Goal: Information Seeking & Learning: Learn about a topic

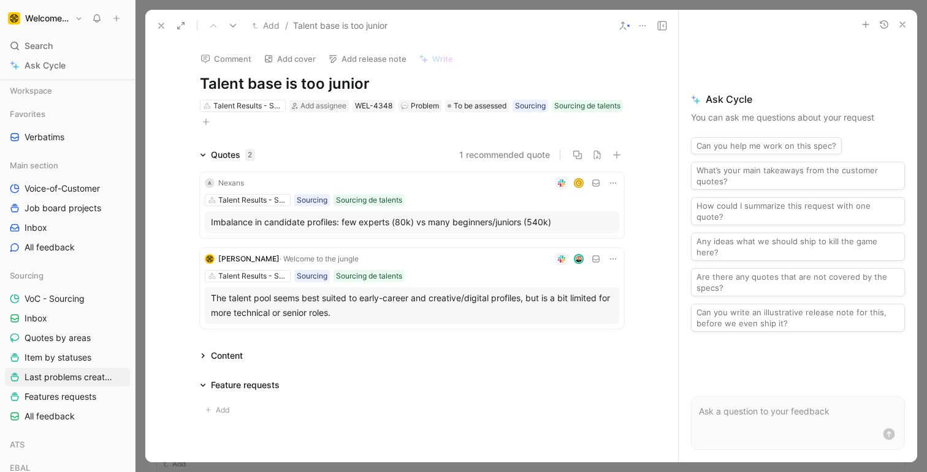
scroll to position [58, 0]
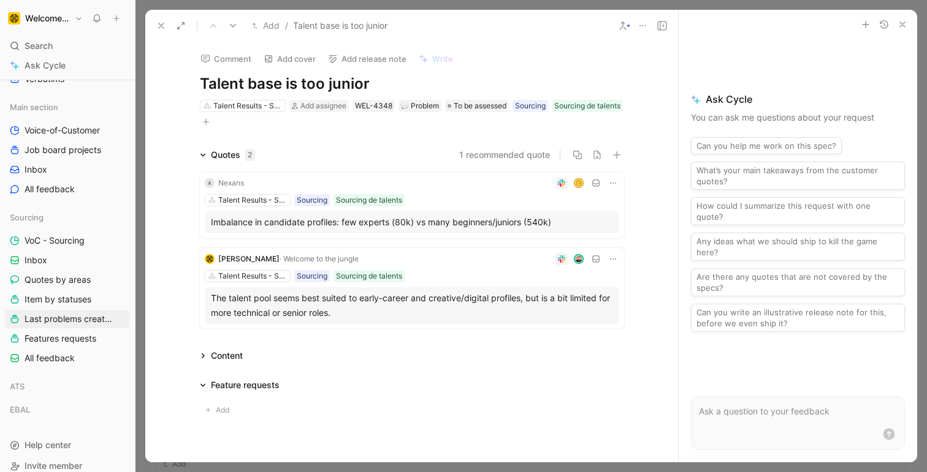
click at [900, 26] on use "button" at bounding box center [902, 24] width 5 height 5
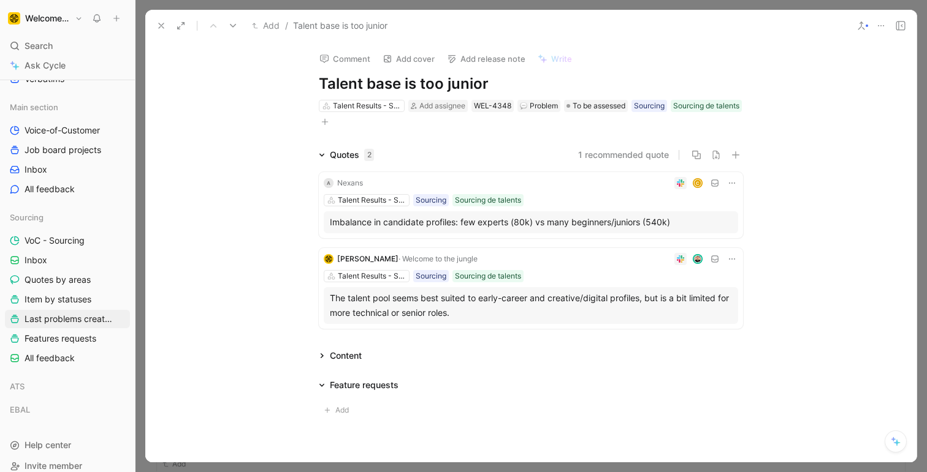
click at [232, 26] on use at bounding box center [233, 26] width 6 height 4
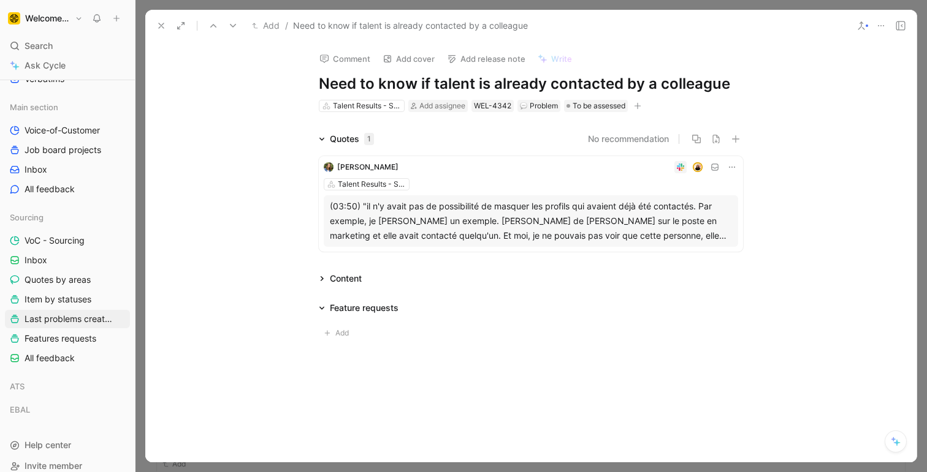
click at [502, 224] on div "(03:50) "il n'y avait pas de possibilité de masquer les profils qui avaient déj…" at bounding box center [531, 221] width 402 height 44
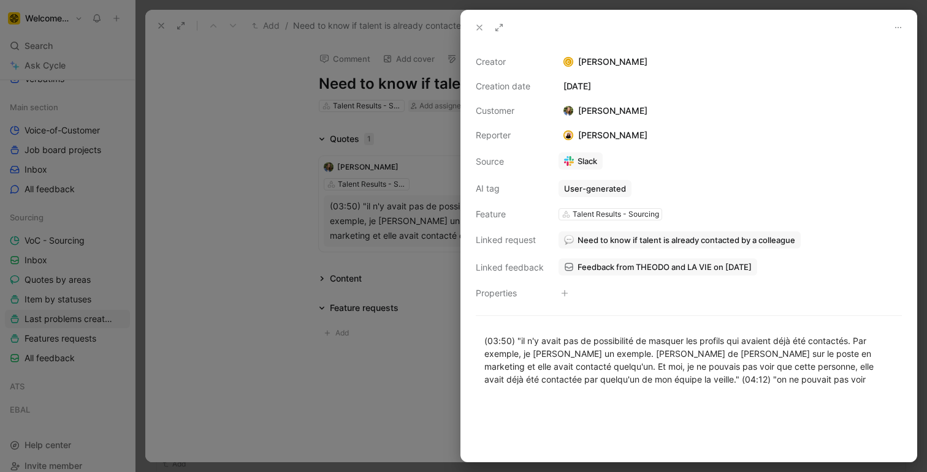
click at [478, 28] on icon at bounding box center [479, 28] width 10 height 10
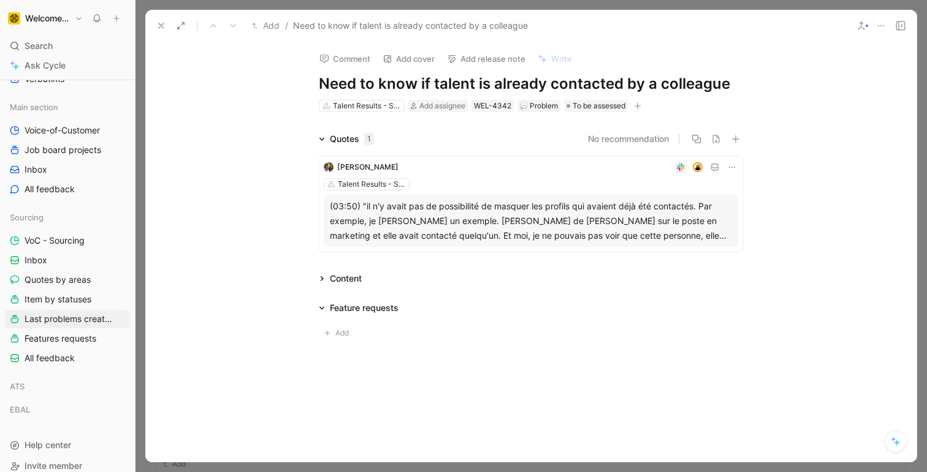
click at [230, 113] on div "Comment Add cover Add release note Write Need to know if talent is already cont…" at bounding box center [530, 252] width 771 height 421
click at [157, 29] on icon at bounding box center [161, 26] width 10 height 10
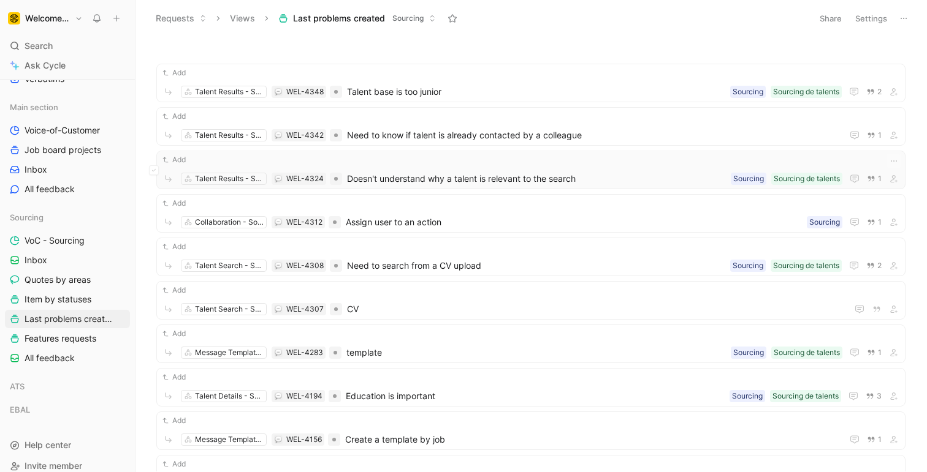
click at [439, 177] on span "Doesn't understand why a talent is relevant to the search" at bounding box center [536, 179] width 379 height 15
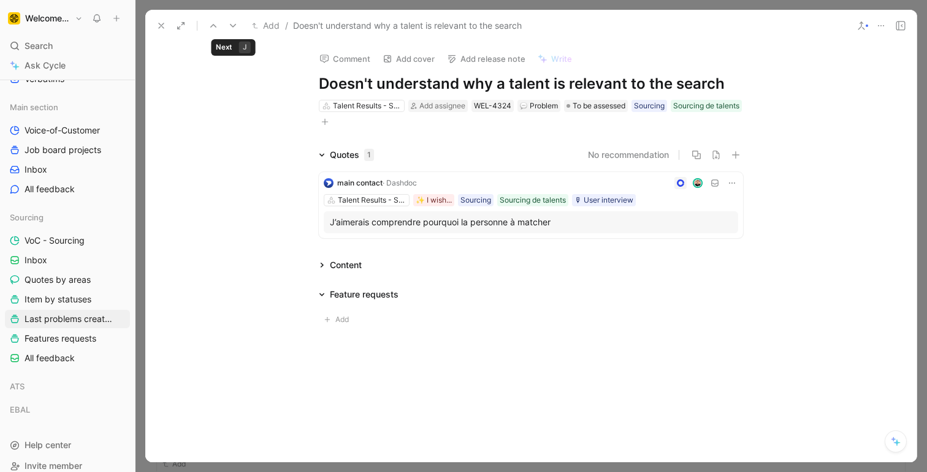
click at [232, 26] on use at bounding box center [233, 26] width 6 height 4
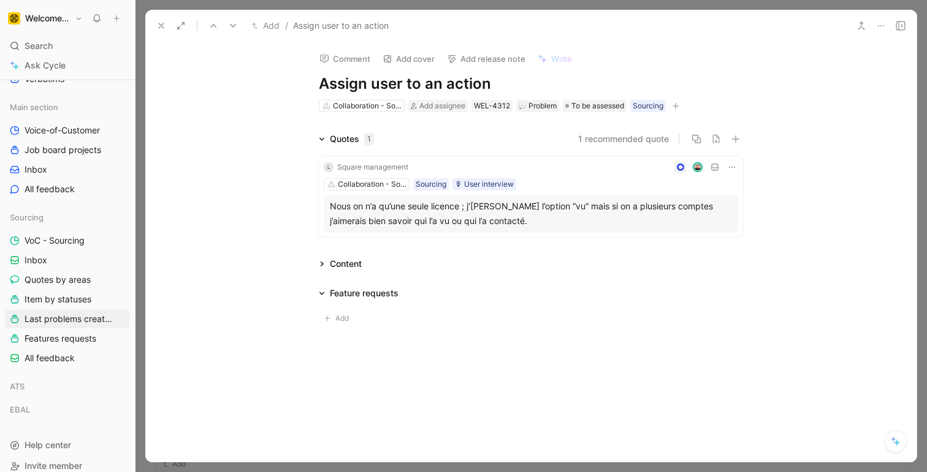
click at [232, 25] on use at bounding box center [233, 26] width 6 height 4
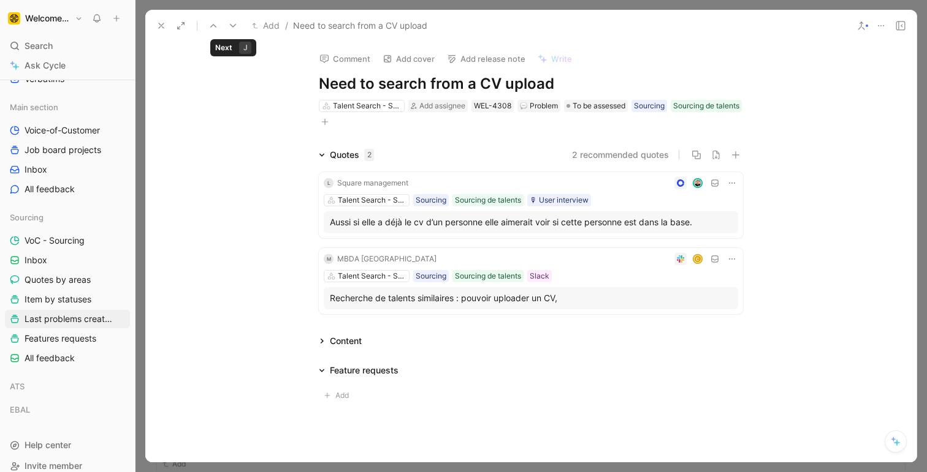
click at [233, 20] on button at bounding box center [232, 25] width 17 height 17
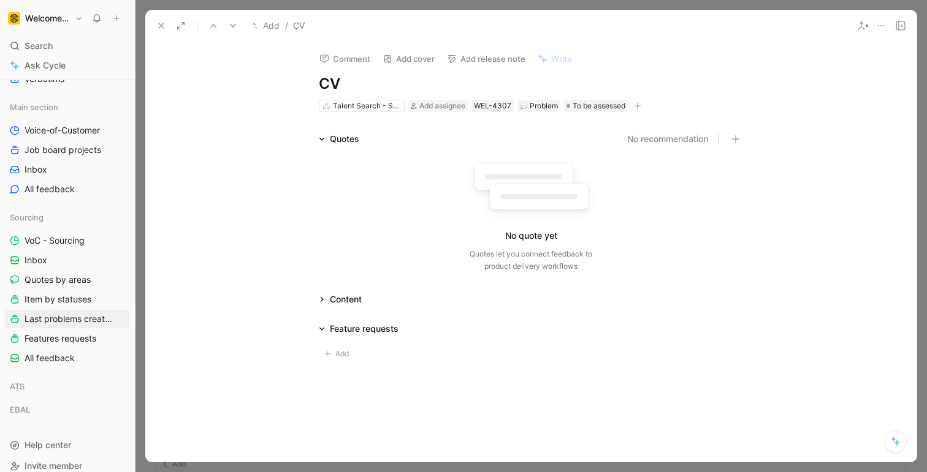
click at [235, 23] on icon at bounding box center [233, 26] width 10 height 10
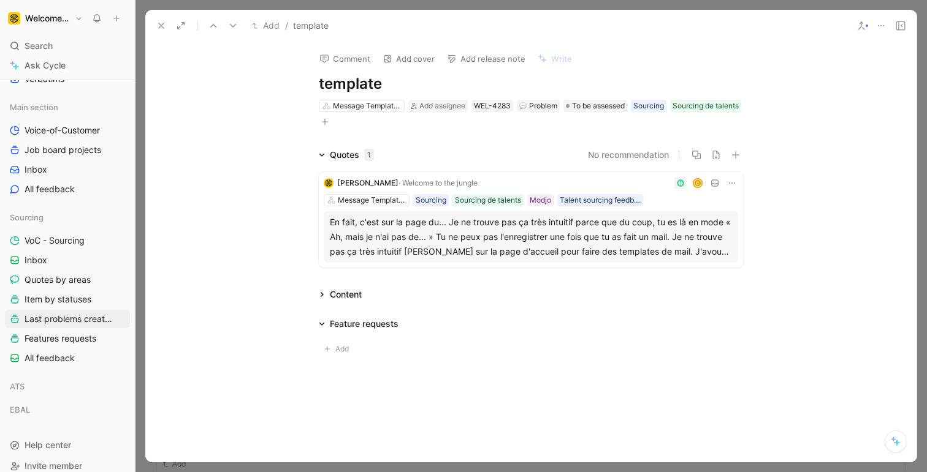
click at [578, 231] on div "En fait, c'est sur la page du... Je ne trouve pas ça très intuitif parce que du…" at bounding box center [531, 237] width 402 height 44
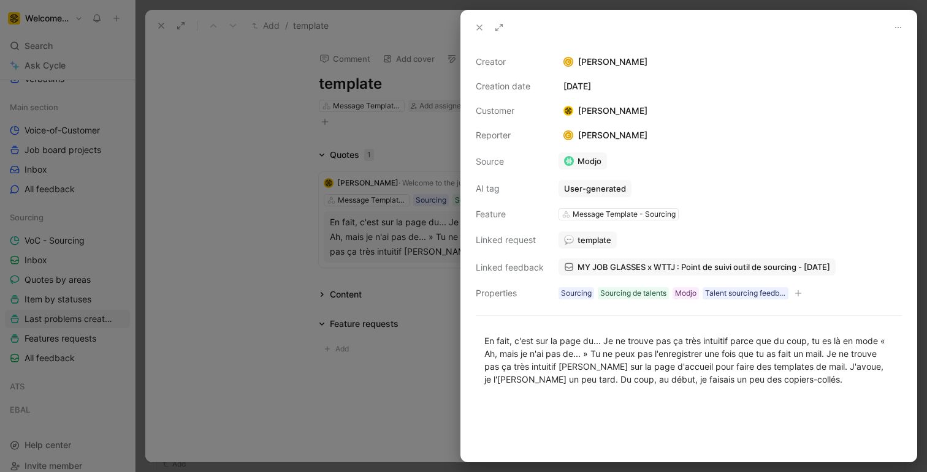
click at [480, 26] on use at bounding box center [479, 27] width 5 height 5
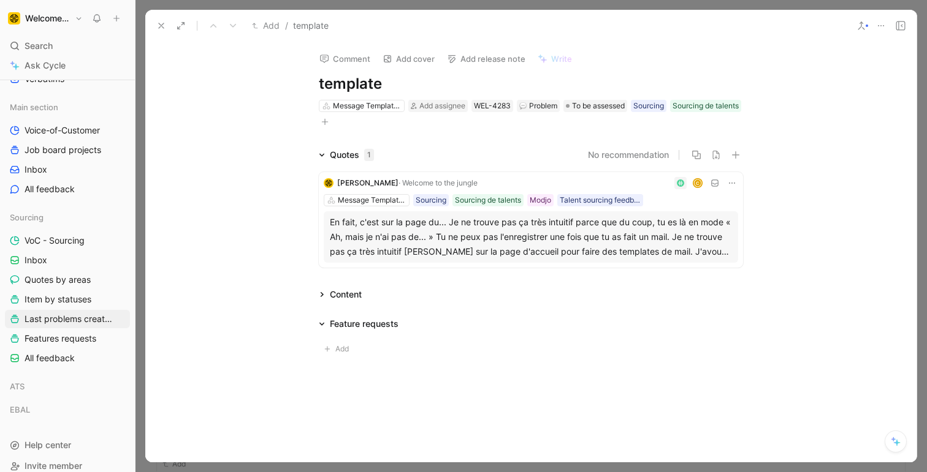
click at [158, 28] on icon at bounding box center [161, 26] width 10 height 10
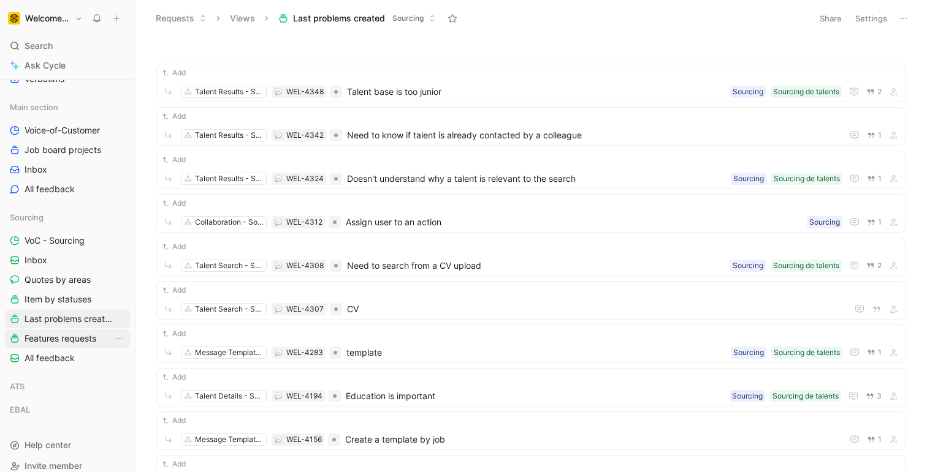
click at [69, 335] on span "Features requests" at bounding box center [61, 339] width 72 height 12
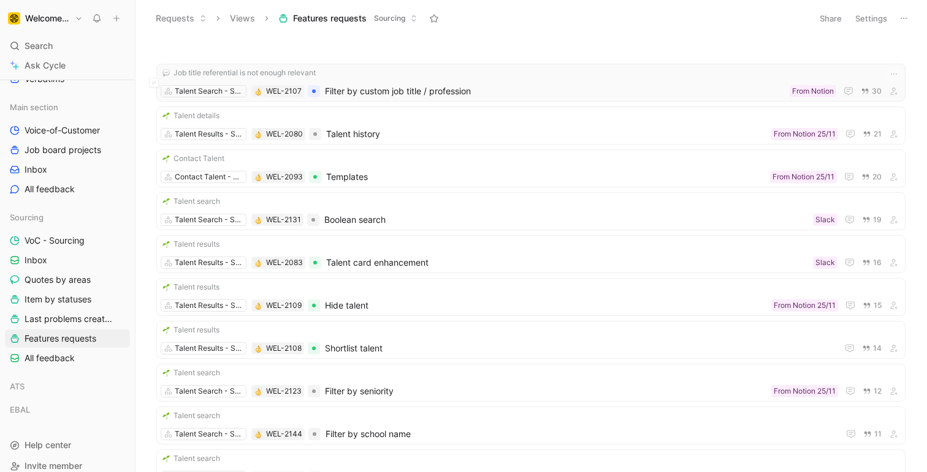
click at [501, 81] on div "Job title referential is not enough relevant Talent Search - Sourcing WEL-2107 …" at bounding box center [531, 83] width 740 height 32
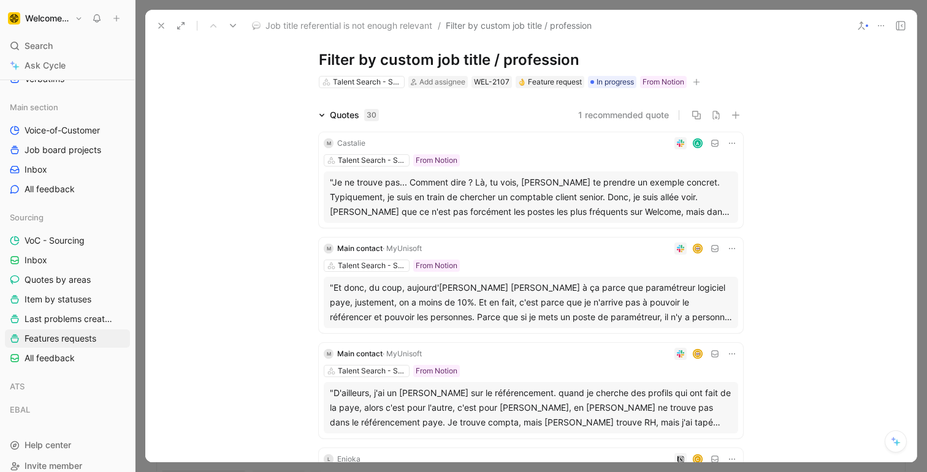
scroll to position [31, 0]
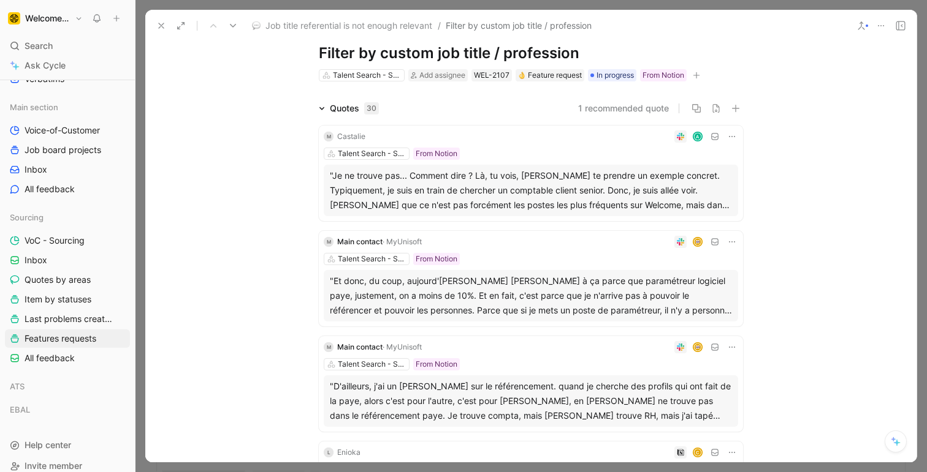
click at [476, 192] on div ""Je ne trouve pas... Comment dire ? Là, tu vois, [PERSON_NAME] te prendre un ex…" at bounding box center [531, 191] width 402 height 44
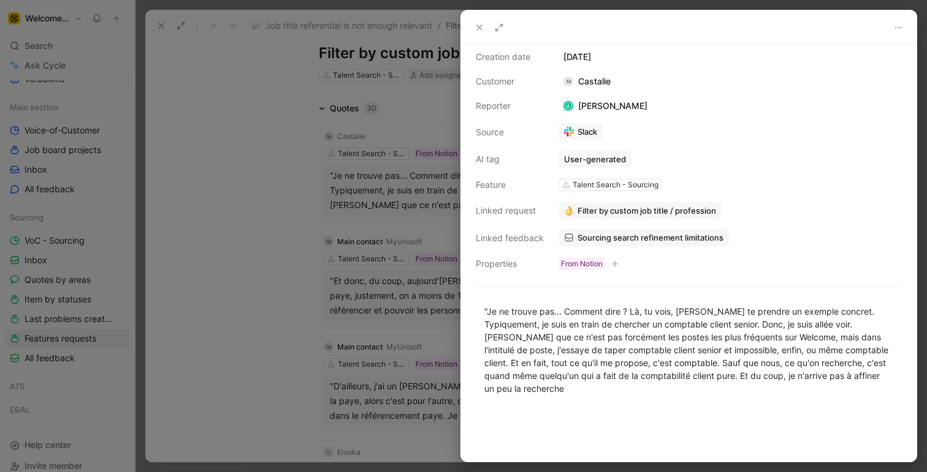
scroll to position [42, 0]
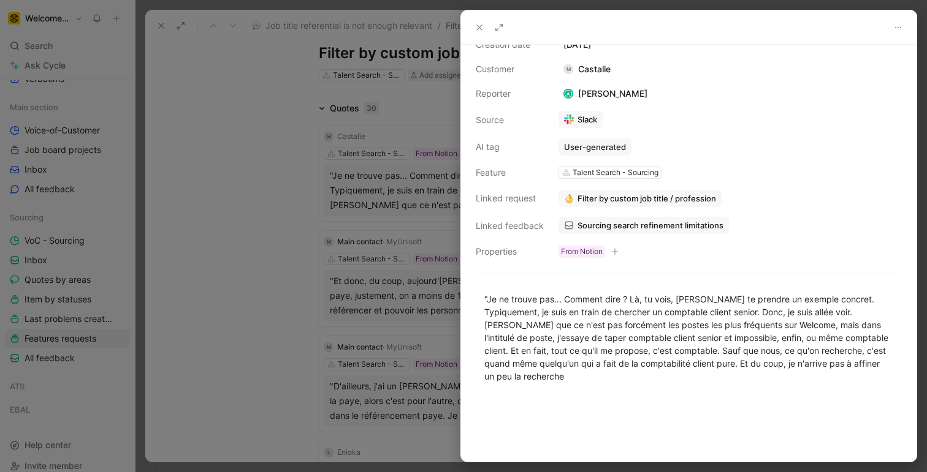
click at [207, 184] on div at bounding box center [463, 236] width 927 height 472
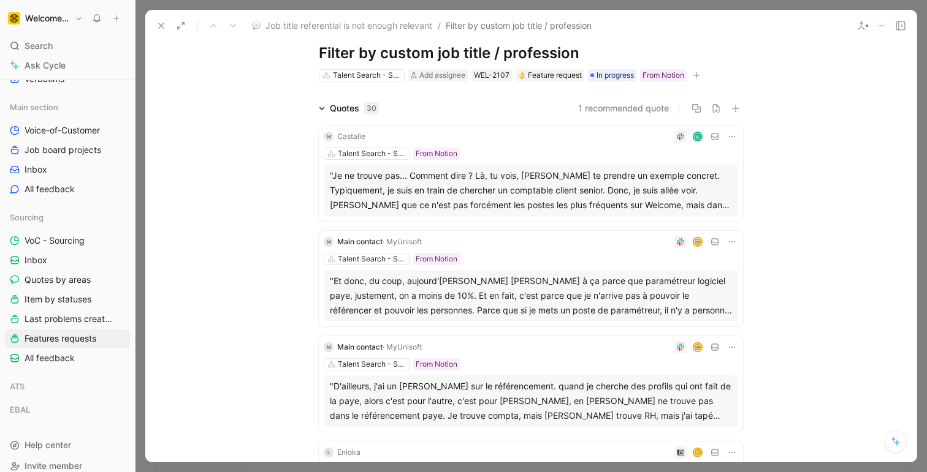
click at [425, 311] on div ""Et donc, du coup, aujourd'[PERSON_NAME] [PERSON_NAME] à ça parce que paramétre…" at bounding box center [531, 296] width 402 height 44
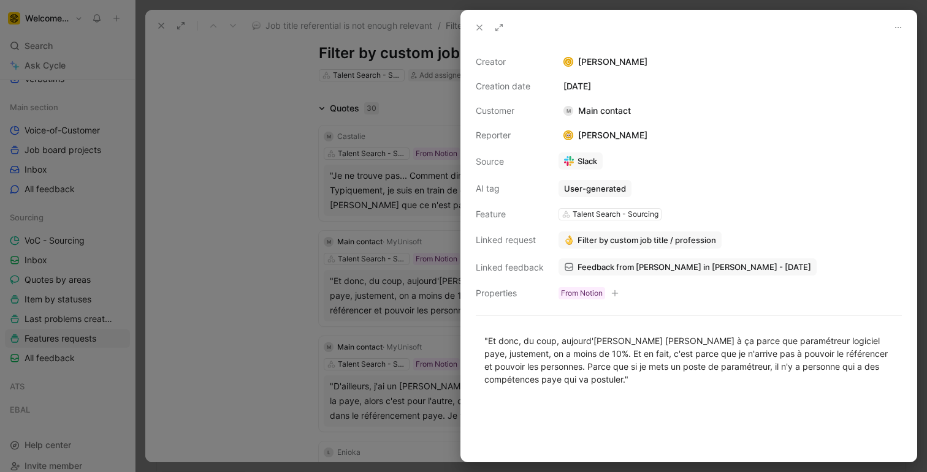
click at [227, 346] on div at bounding box center [463, 236] width 927 height 472
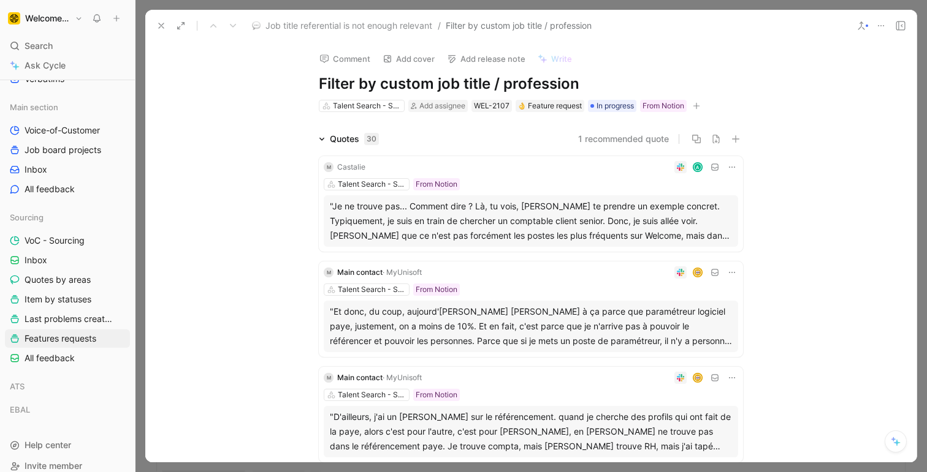
click at [157, 28] on icon at bounding box center [161, 26] width 10 height 10
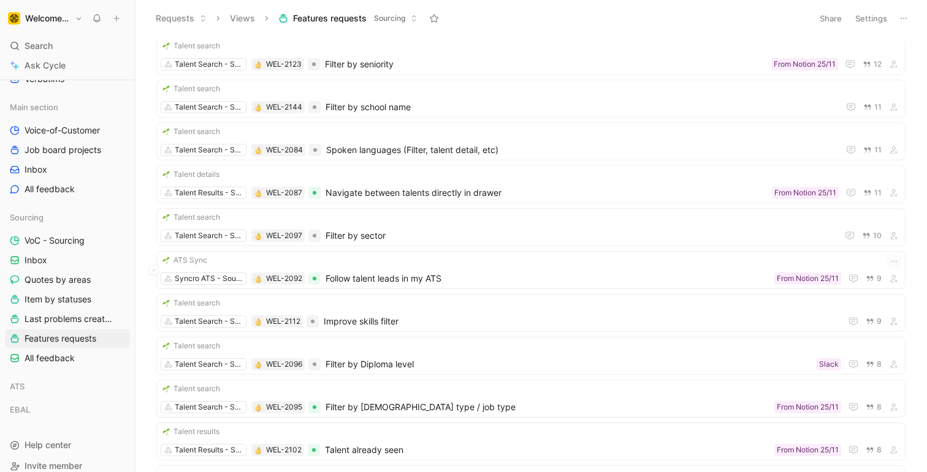
scroll to position [506, 0]
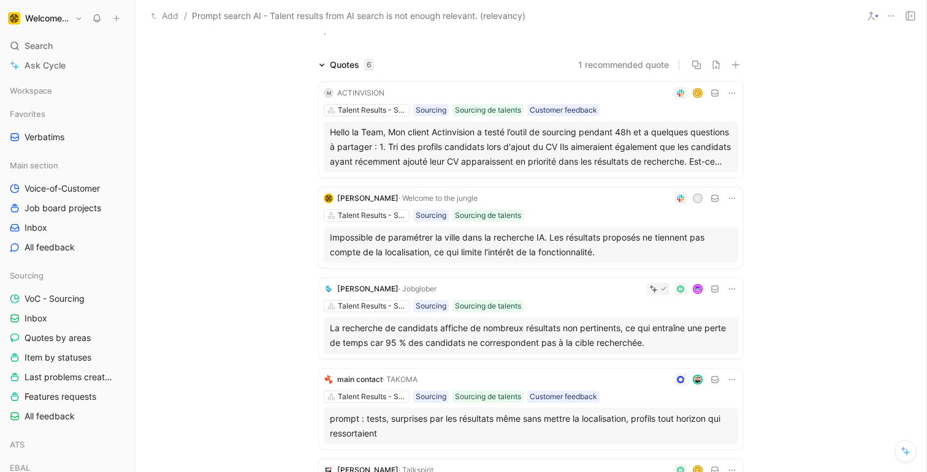
scroll to position [118, 0]
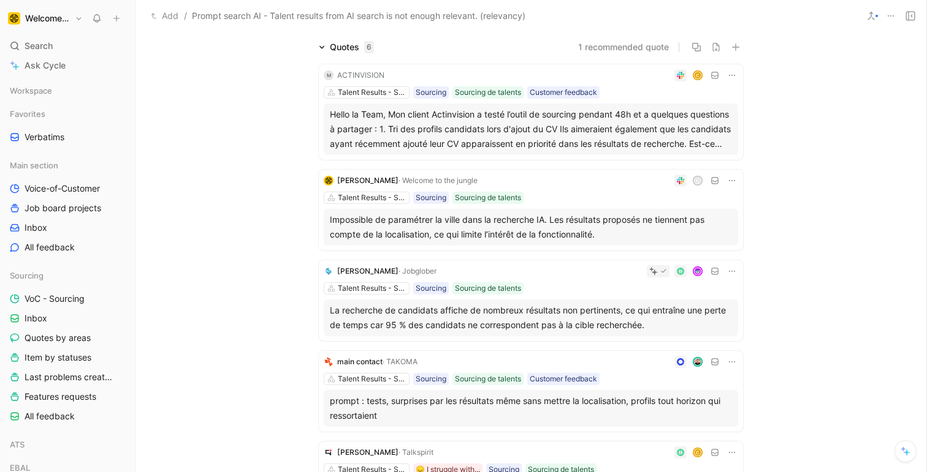
click at [414, 127] on div "Hello la Team, Mon client Actinvision a testé l’outil de sourcing pendant 48h e…" at bounding box center [531, 129] width 402 height 44
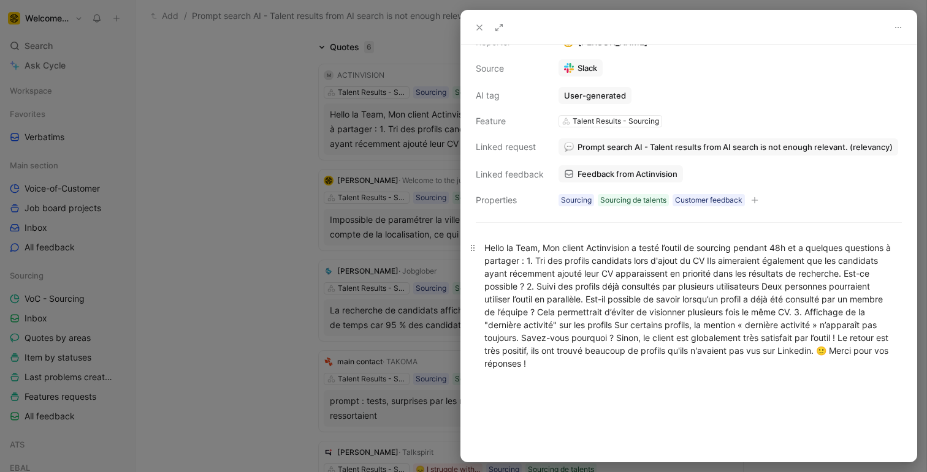
scroll to position [92, 0]
click at [476, 32] on button at bounding box center [479, 27] width 17 height 17
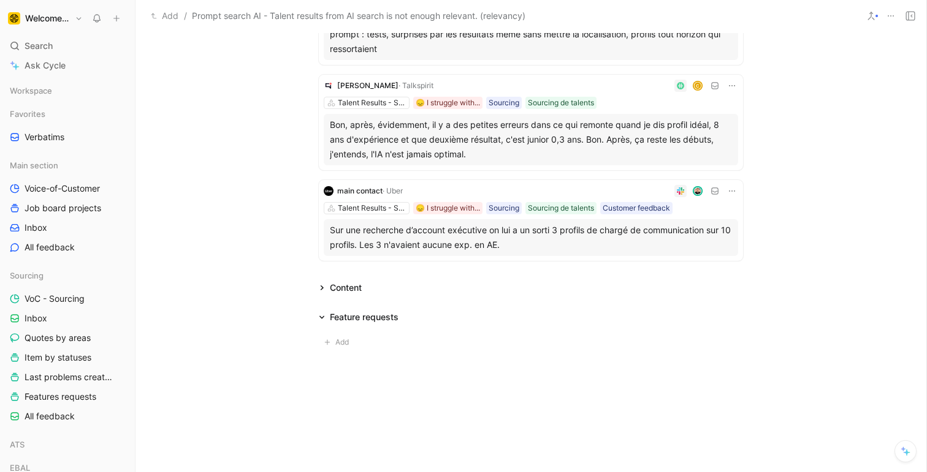
scroll to position [485, 0]
click at [319, 287] on icon at bounding box center [322, 287] width 6 height 6
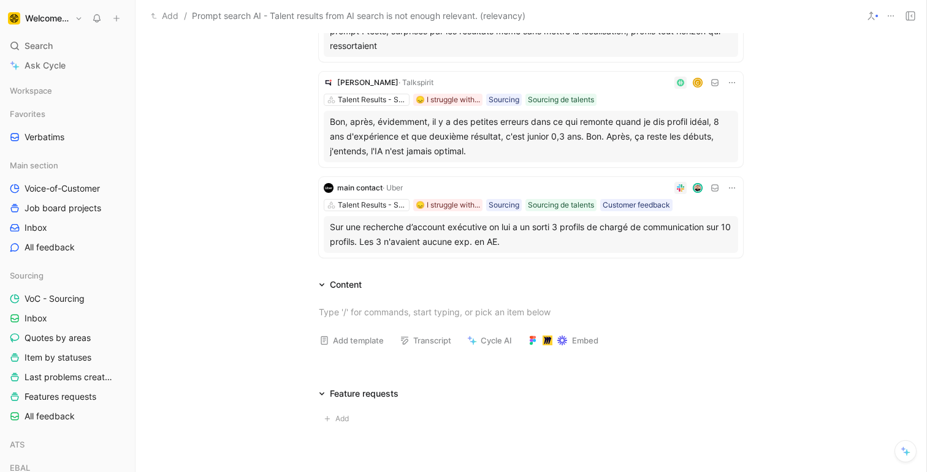
scroll to position [421, 0]
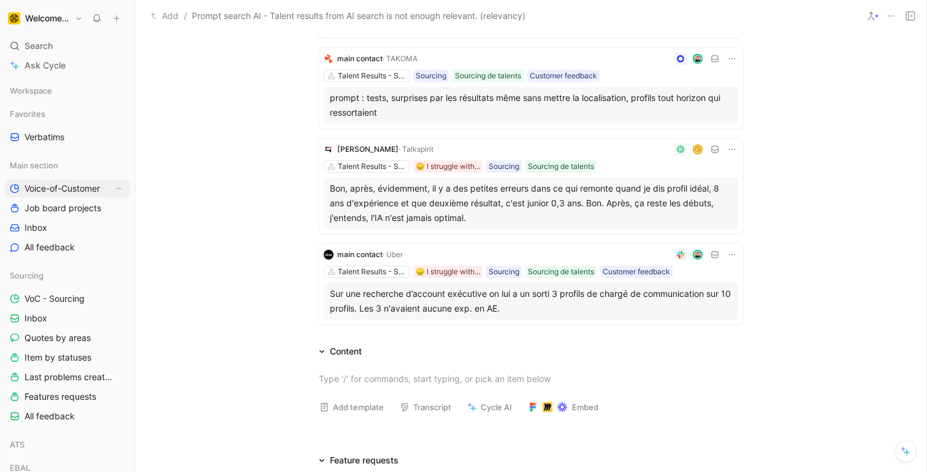
click at [65, 189] on span "Voice-of-Customer" at bounding box center [62, 189] width 75 height 12
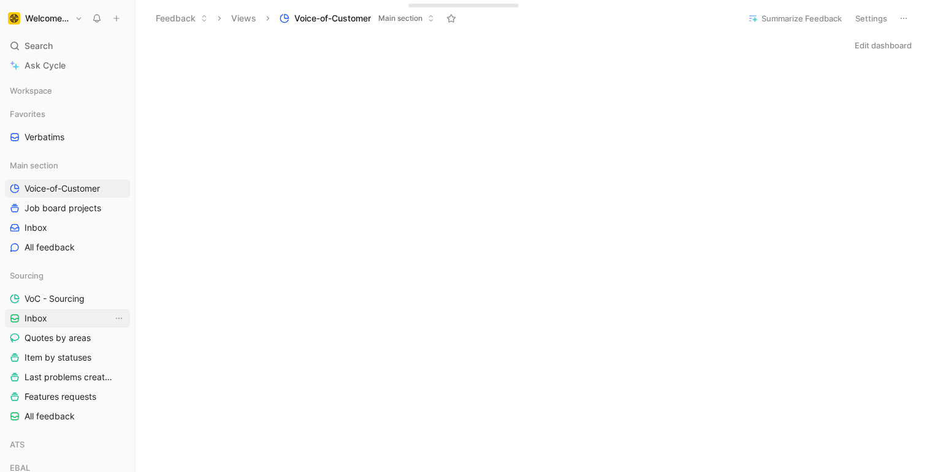
click at [46, 311] on link "Inbox" at bounding box center [67, 318] width 125 height 18
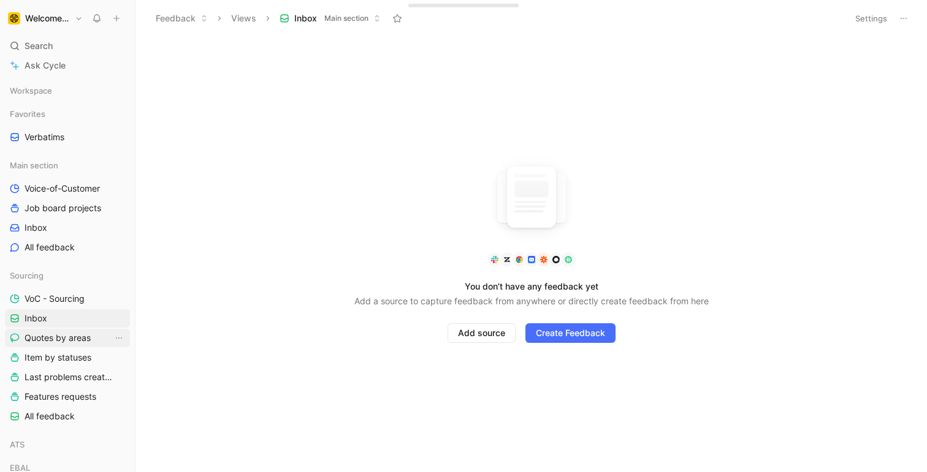
click at [45, 342] on span "Quotes by areas" at bounding box center [58, 338] width 66 height 12
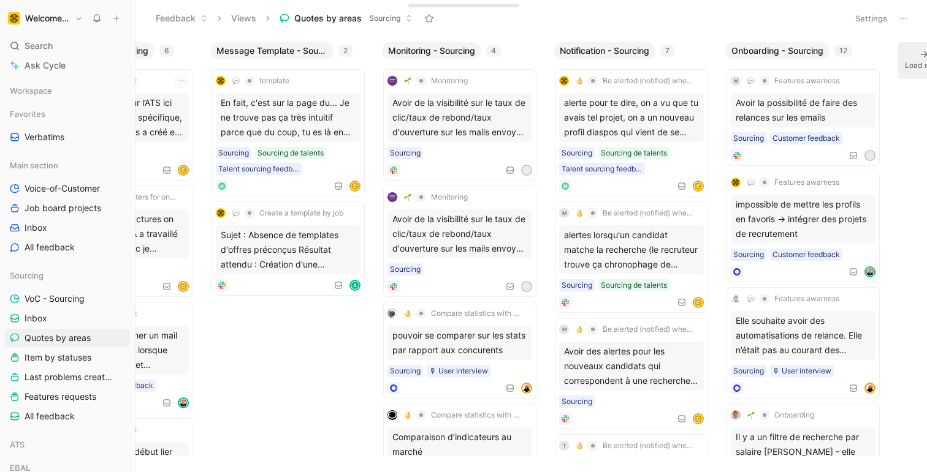
scroll to position [0, 1002]
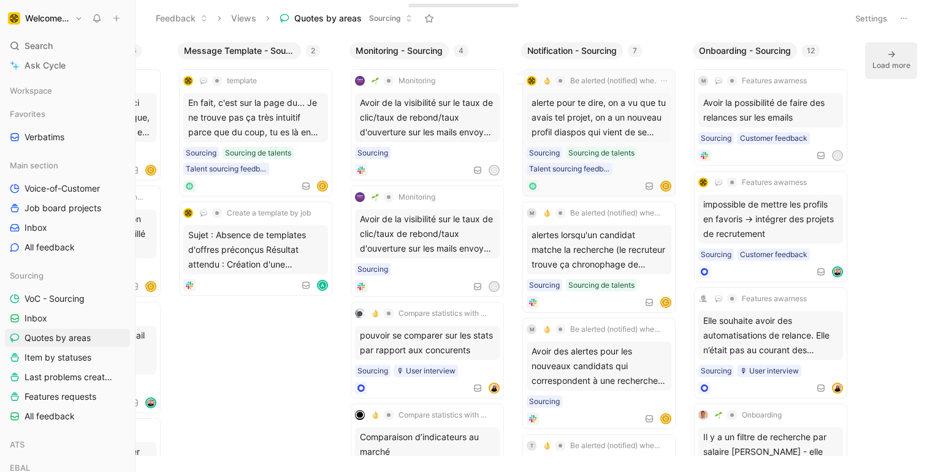
click at [600, 108] on div "alerte pour te dire, on a vu que tu avais tel projet, on a un nouveau profil di…" at bounding box center [598, 117] width 145 height 49
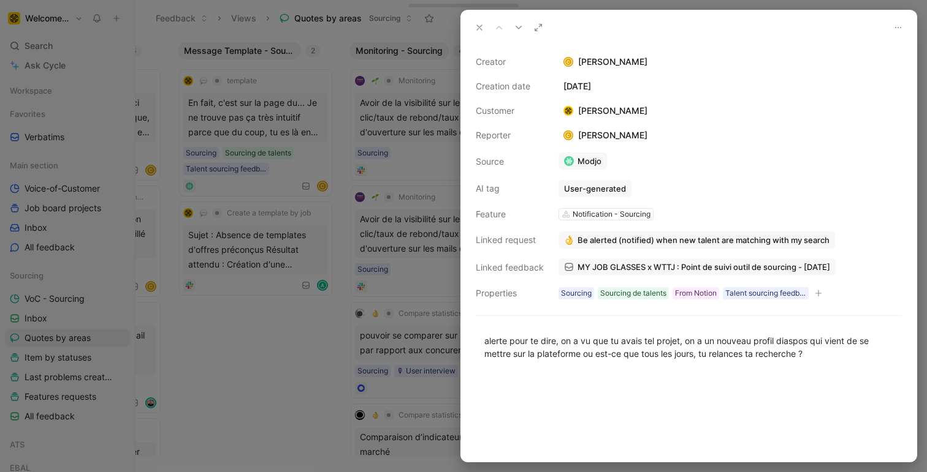
click at [347, 328] on div at bounding box center [463, 236] width 927 height 472
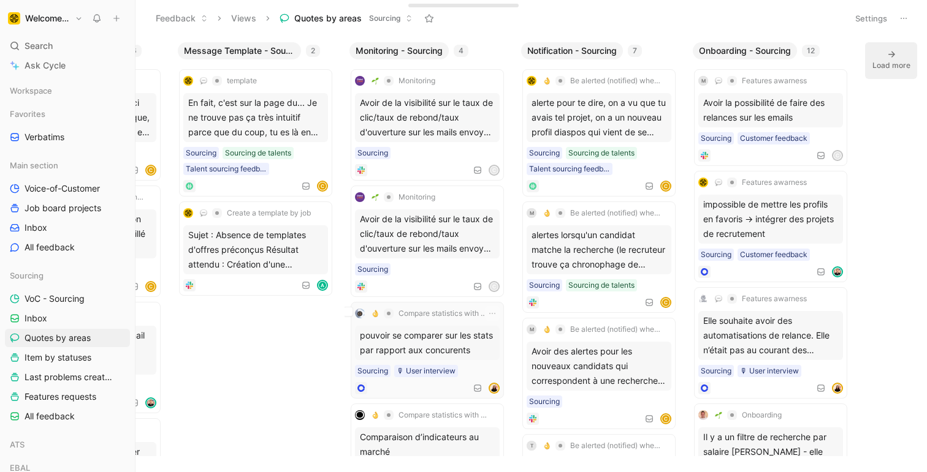
scroll to position [48, 0]
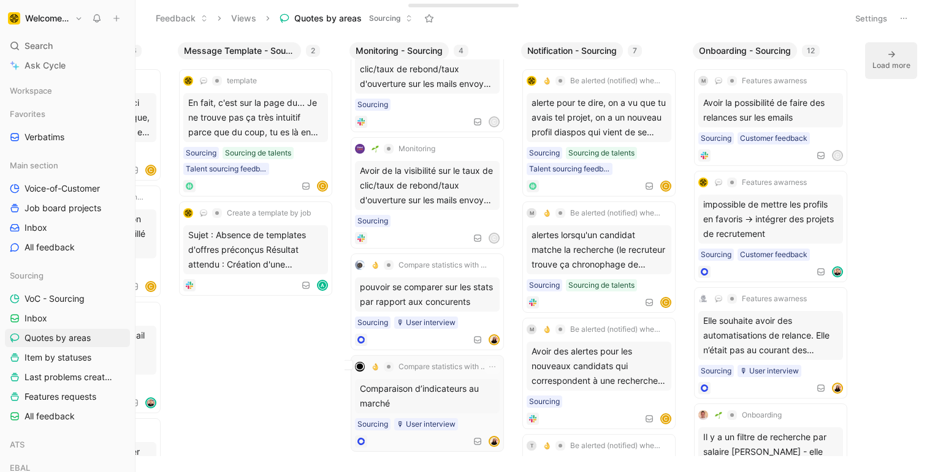
click at [461, 393] on div "Comparaison d’indicateurs au marché" at bounding box center [427, 396] width 145 height 34
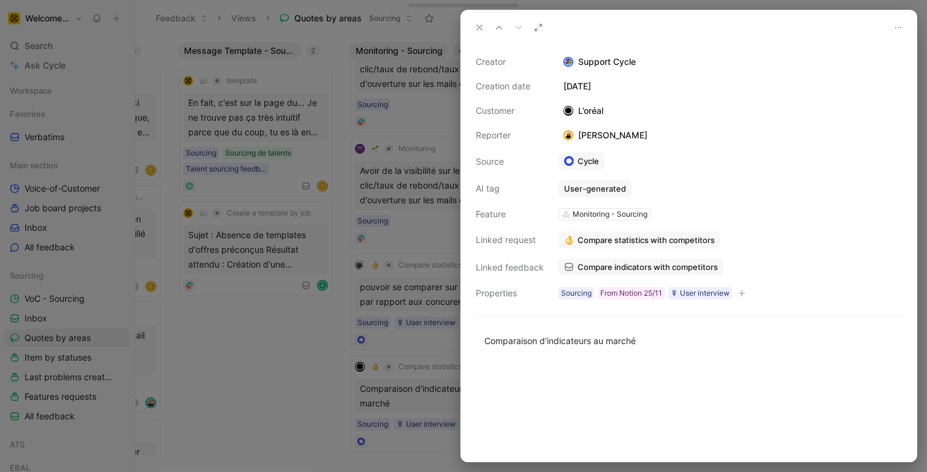
click at [252, 284] on div at bounding box center [463, 236] width 927 height 472
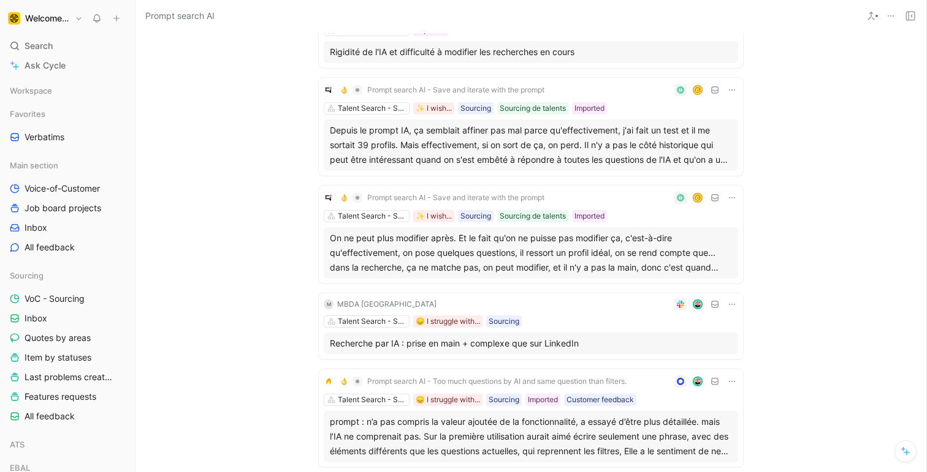
scroll to position [246, 0]
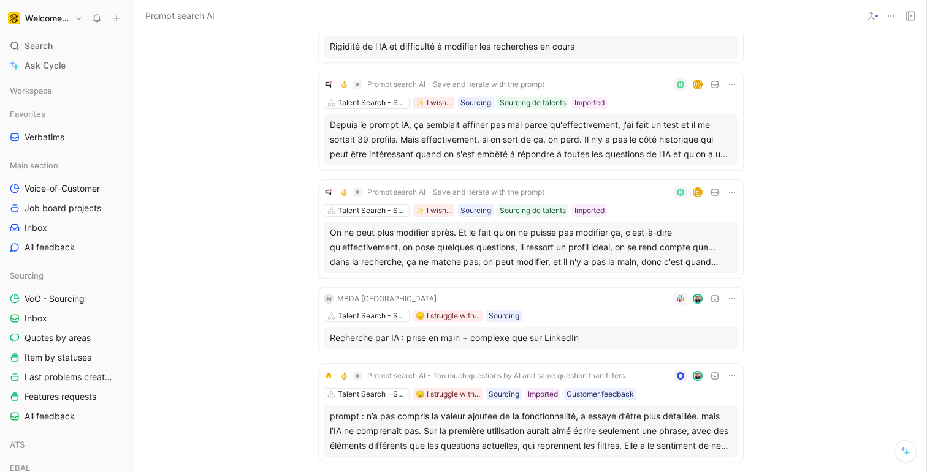
click at [688, 140] on div "Depuis le prompt IA, ça semblait affiner pas mal parce qu'effectivement, j'ai f…" at bounding box center [531, 140] width 402 height 44
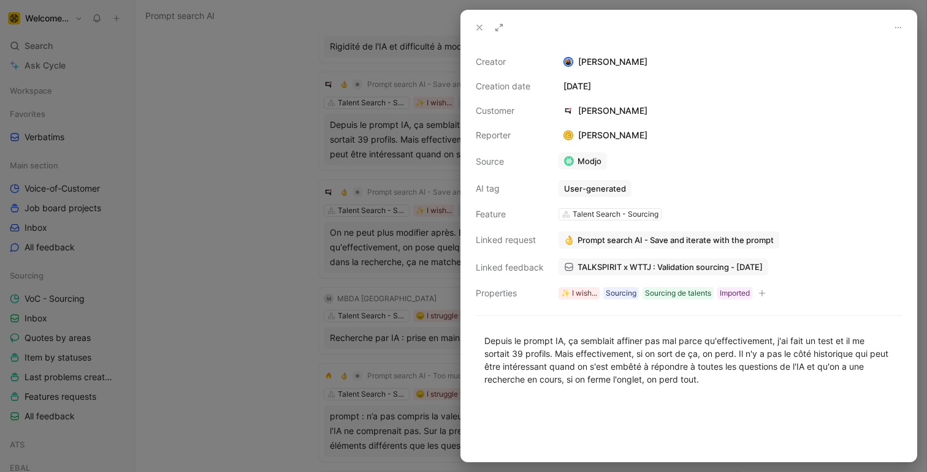
click at [480, 28] on icon at bounding box center [479, 28] width 10 height 10
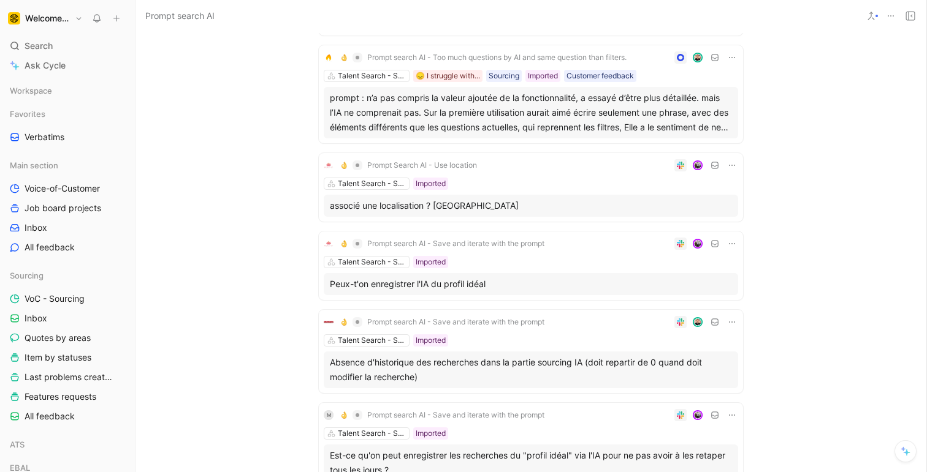
scroll to position [566, 0]
click at [431, 110] on div "prompt : n’a pas compris la valeur ajoutée de la fonctionnalité, a essayé d’êtr…" at bounding box center [531, 111] width 402 height 44
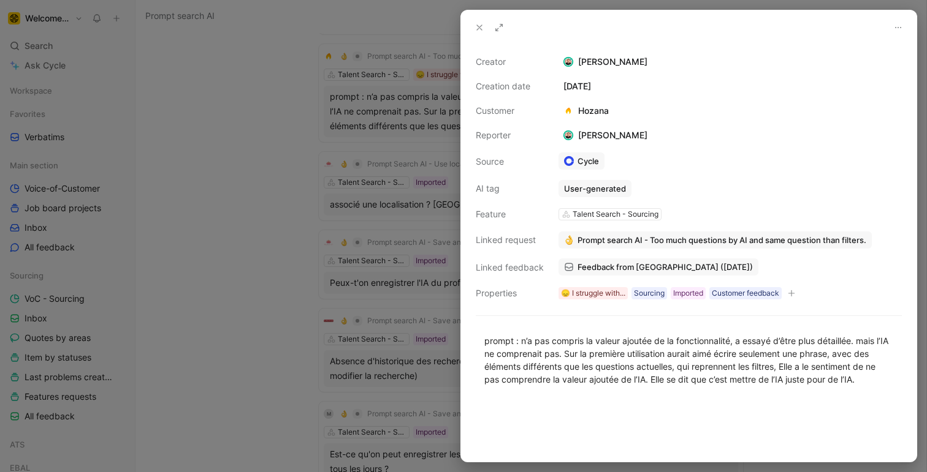
click at [245, 176] on div at bounding box center [463, 236] width 927 height 472
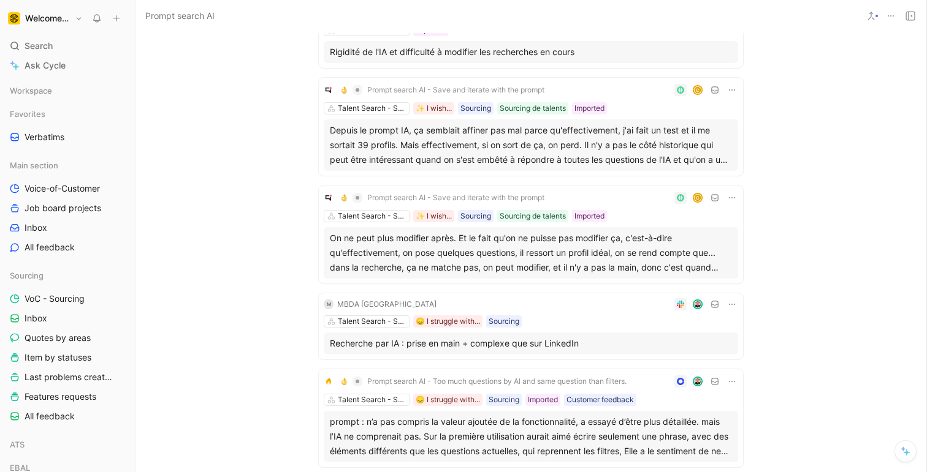
scroll to position [249, 0]
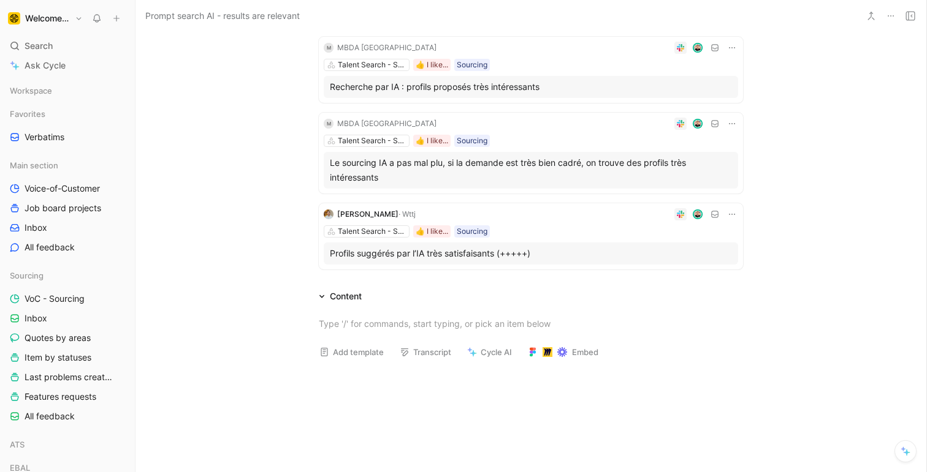
scroll to position [116, 0]
